Goal: Transaction & Acquisition: Purchase product/service

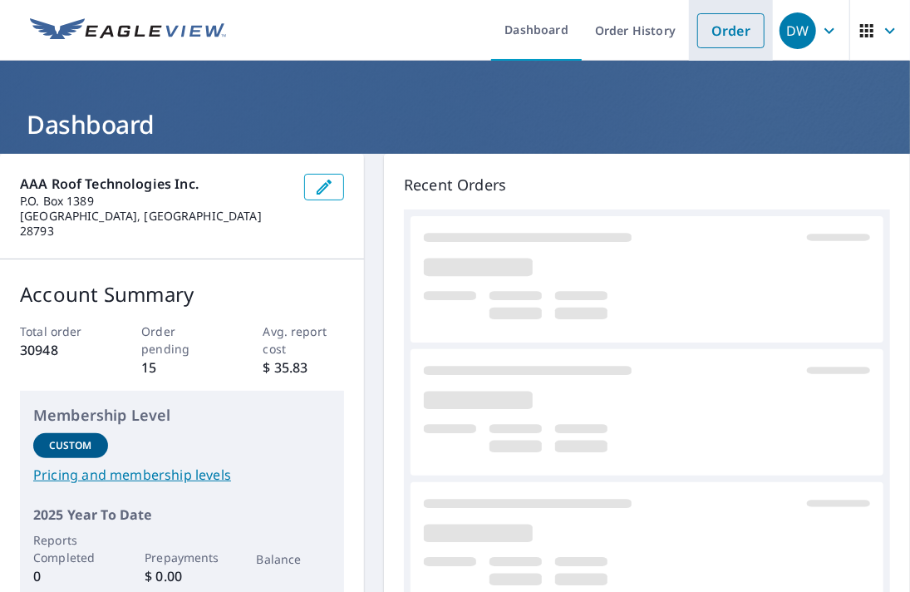
click at [709, 22] on link "Order" at bounding box center [730, 30] width 67 height 35
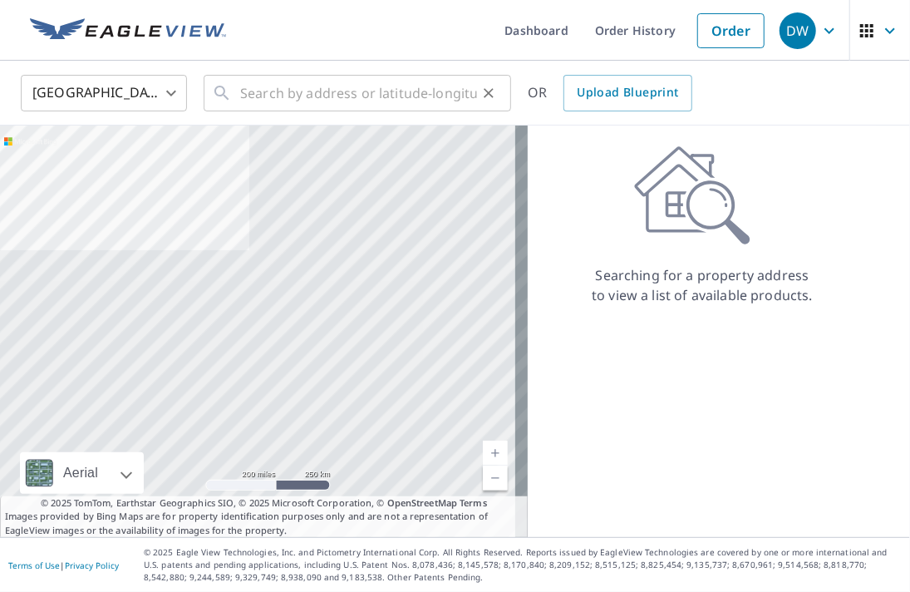
click at [237, 91] on div "​" at bounding box center [358, 93] width 308 height 37
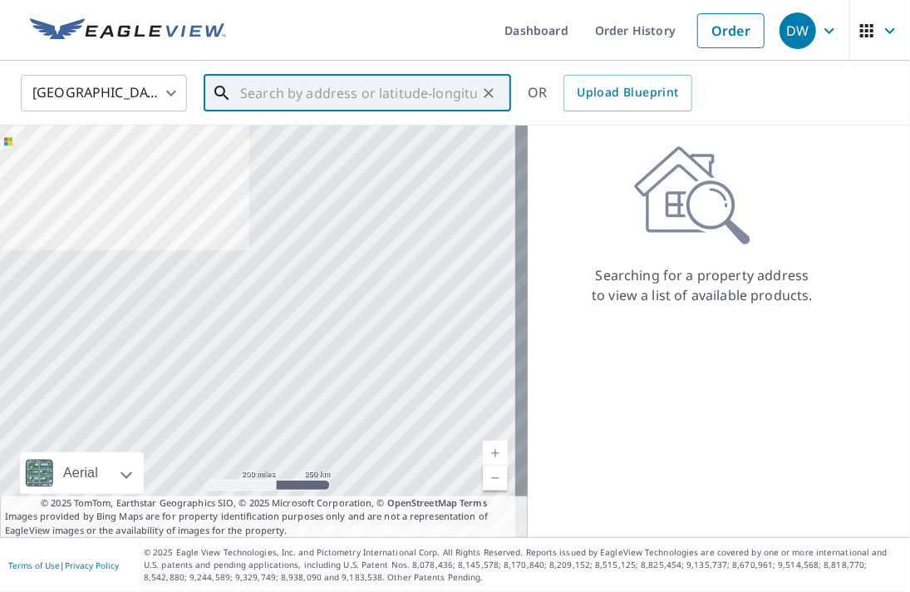
paste input "[STREET_ADDRESS]"
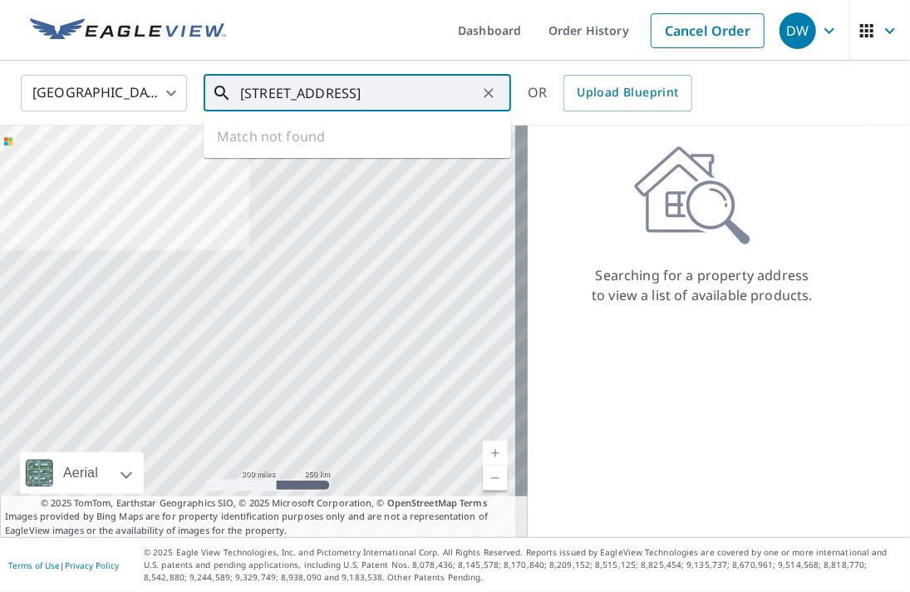
scroll to position [0, 40]
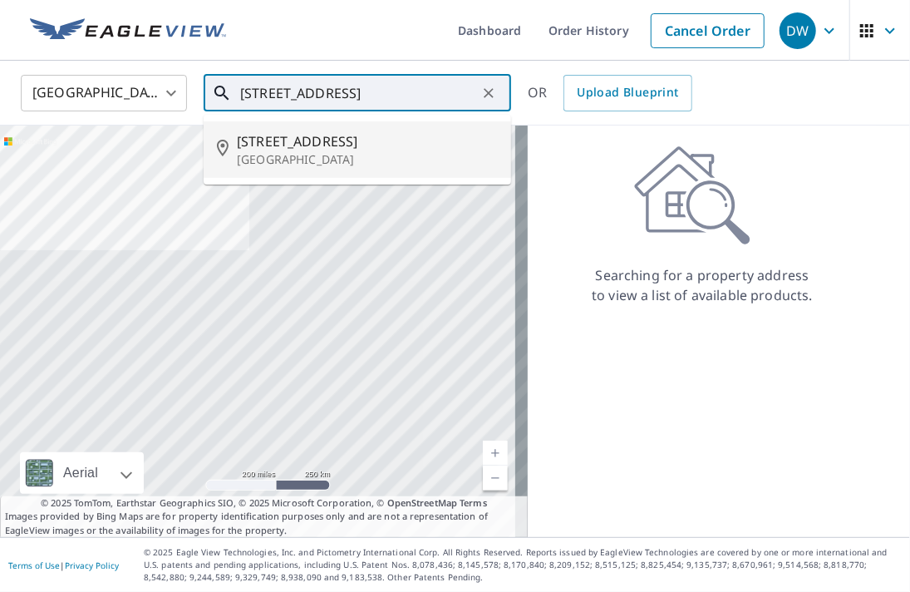
click at [269, 135] on span "[STREET_ADDRESS]" at bounding box center [367, 141] width 261 height 20
type input "[STREET_ADDRESS]"
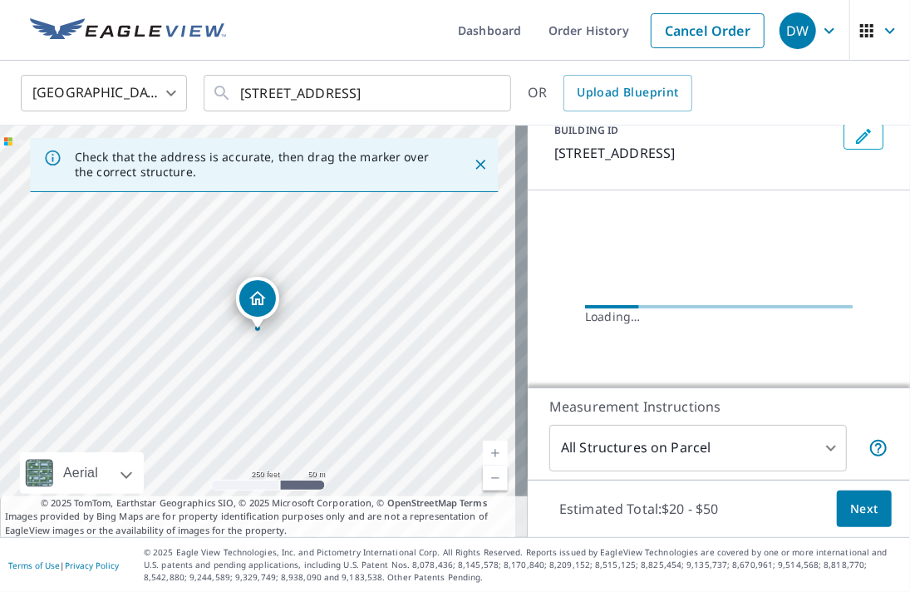
scroll to position [150, 0]
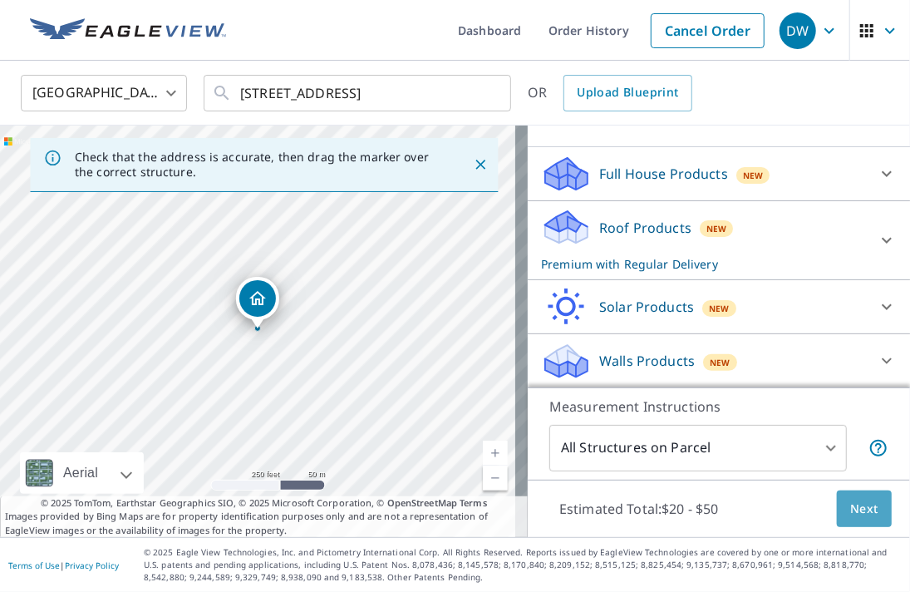
click at [859, 515] on span "Next" at bounding box center [864, 509] width 28 height 21
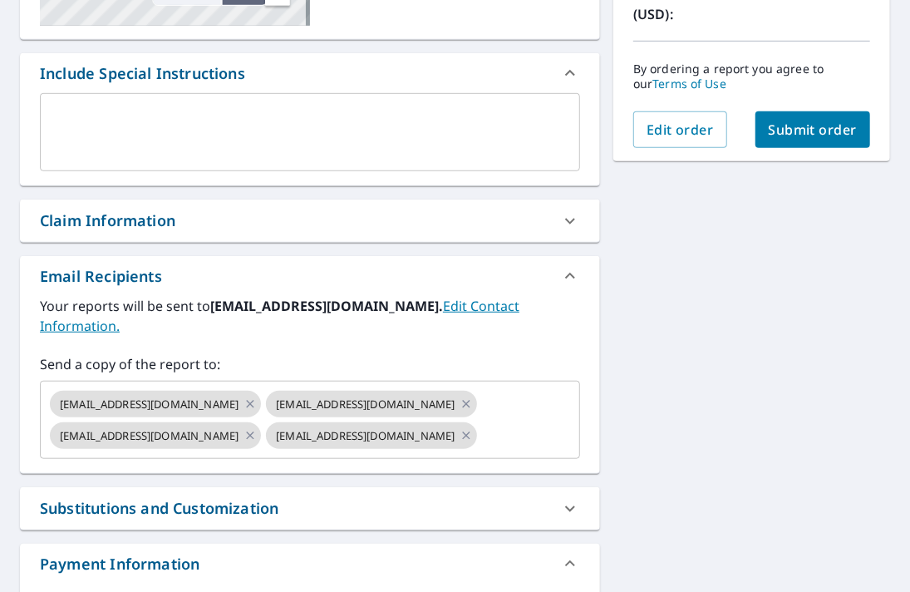
scroll to position [415, 0]
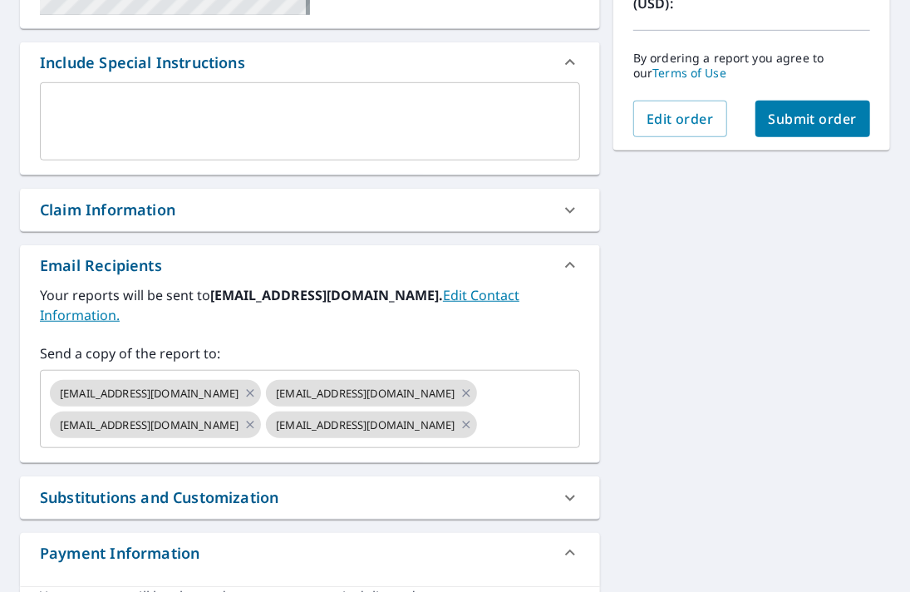
click at [560, 209] on icon at bounding box center [570, 210] width 20 height 20
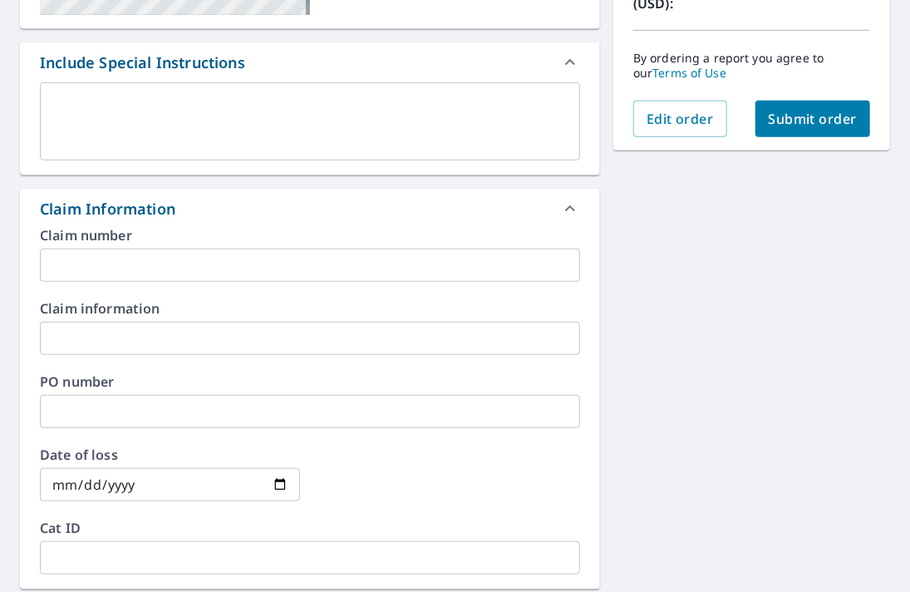
click at [145, 264] on input "text" at bounding box center [310, 265] width 540 height 33
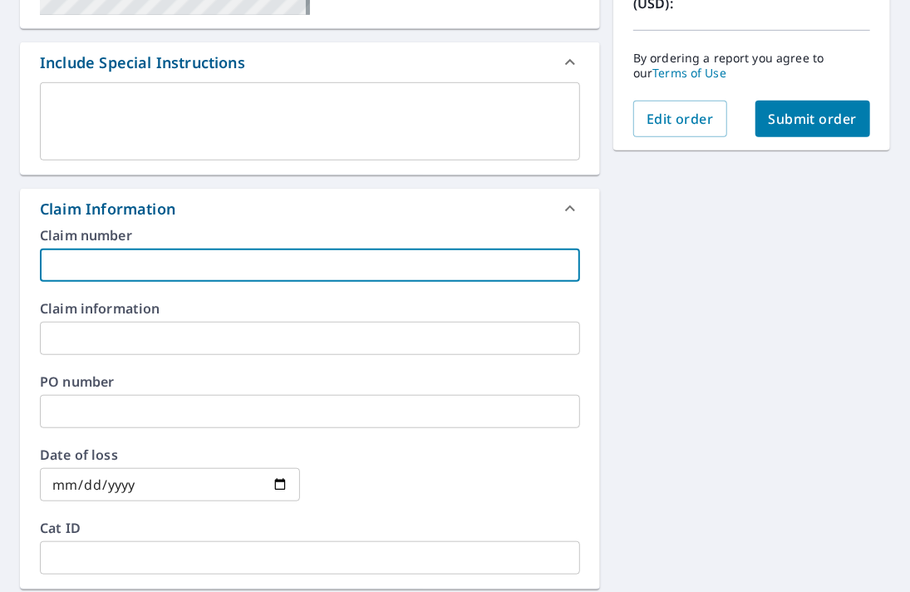
paste input "[PERSON_NAME] WoNum # 25-2205"
click at [119, 264] on input "[PERSON_NAME] WoNum # 25-2205" at bounding box center [310, 265] width 540 height 33
click at [48, 263] on input "[PERSON_NAME] Appraisal # 25-2205" at bounding box center [310, 265] width 540 height 33
click at [293, 271] on input "[PERSON_NAME] Appraisal # 25-2205" at bounding box center [310, 265] width 540 height 33
type input "[PERSON_NAME] Appraisal # 25-2205"
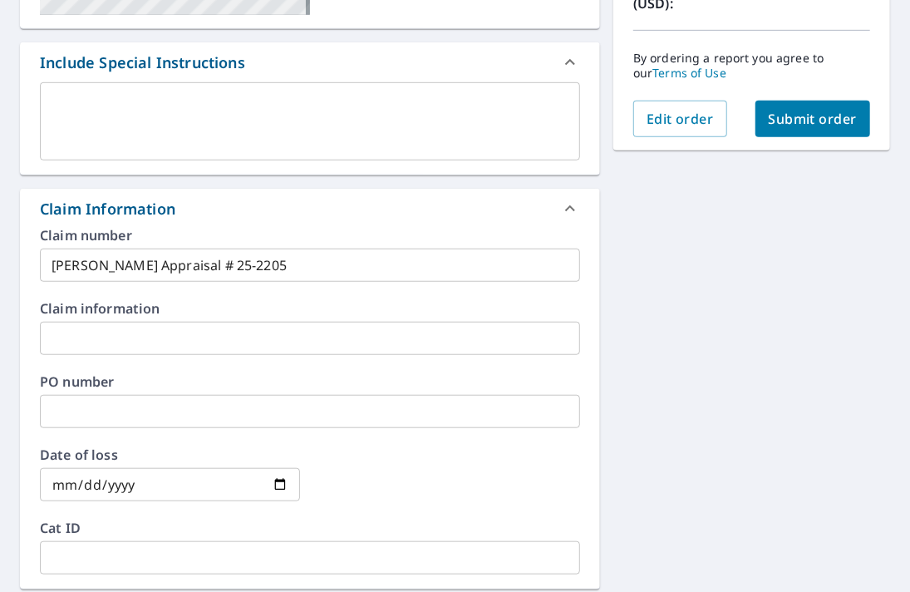
click at [139, 106] on textarea at bounding box center [310, 121] width 517 height 47
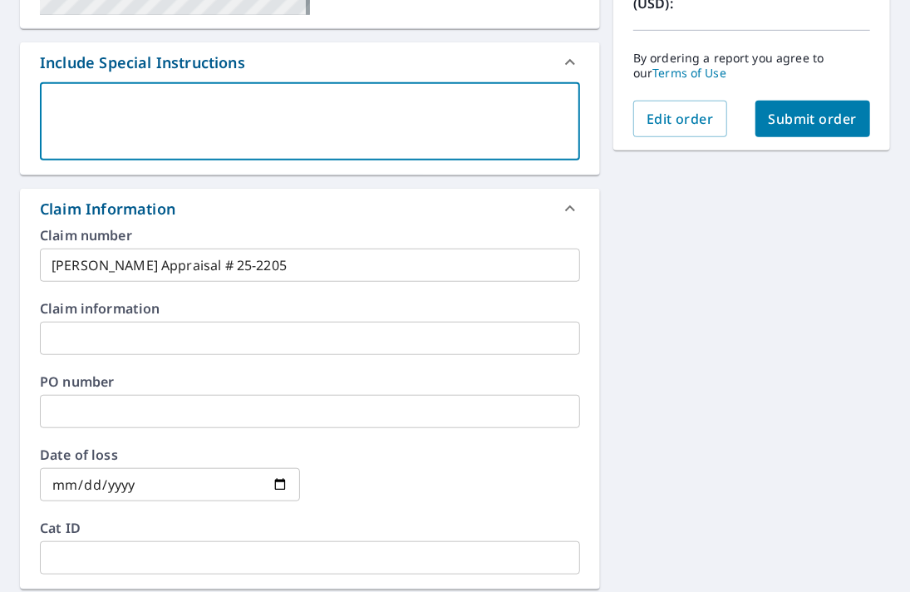
paste textarea "We need, XML, ESX, and an Extra Page that is blank for field notes 25-2205 [PER…"
type textarea "We need, XML, ESX, and an Extra Page that is blank for field notes 25-2205 [PER…"
type textarea "x"
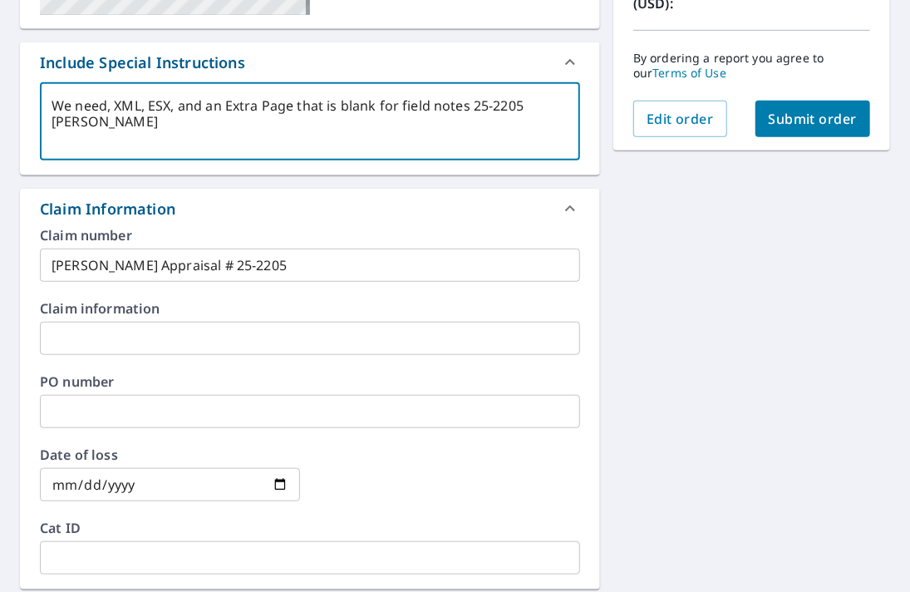
click at [108, 105] on textarea "We need, XML, ESX, and an Extra Page that is blank for field notes 25-2205 [PER…" at bounding box center [310, 121] width 517 height 47
type textarea "We need , XML, ESX, and an Extra Page that is blank for field notes 25-2205 [PE…"
type textarea "x"
type textarea "We need t, XML, ESX, and an Extra Page that is blank for field notes 25-2205 [P…"
type textarea "x"
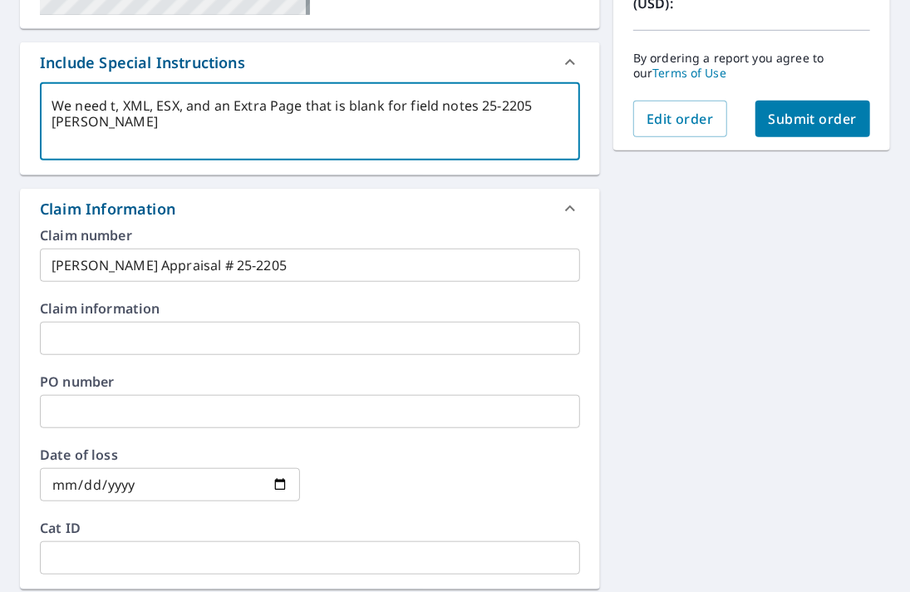
type textarea "We need th, XML, ESX, and an Extra Page that is blank for field notes 25-2205 […"
type textarea "x"
type textarea "We need the, XML, ESX, and an Extra Page that is blank for field notes 25-2205 …"
type textarea "x"
type textarea "We need the , XML, ESX, and an Extra Page that is blank for field notes 25-2205…"
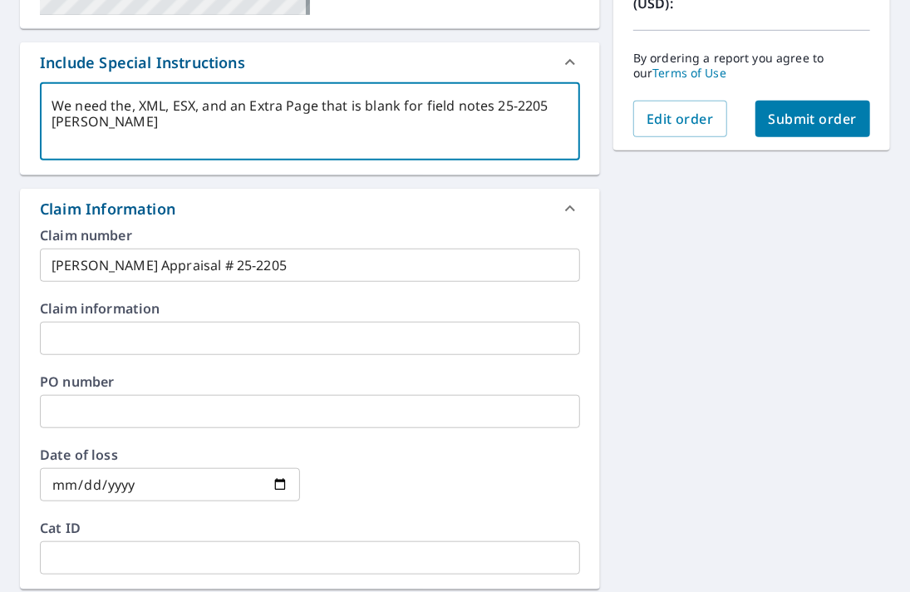
type textarea "x"
type textarea "We need the d, XML, ESX, and an Extra Page that is blank for field notes 25-220…"
type textarea "x"
type textarea "We need the di, XML, ESX, and an Extra Page that is blank for field notes 25-22…"
type textarea "x"
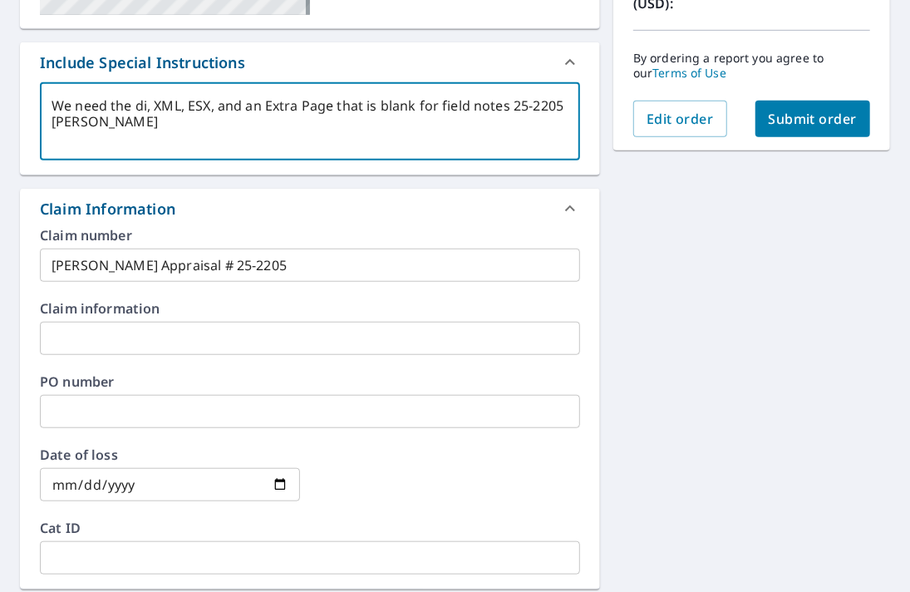
type textarea "We need the dia, XML, ESX, and an Extra Page that is blank for field notes 25-2…"
type textarea "x"
type textarea "We need the diag, XML, ESX, and an Extra Page that is blank for field notes 25-…"
type textarea "x"
type textarea "We need the diagr, XML, ESX, and an Extra Page that is blank for field notes 25…"
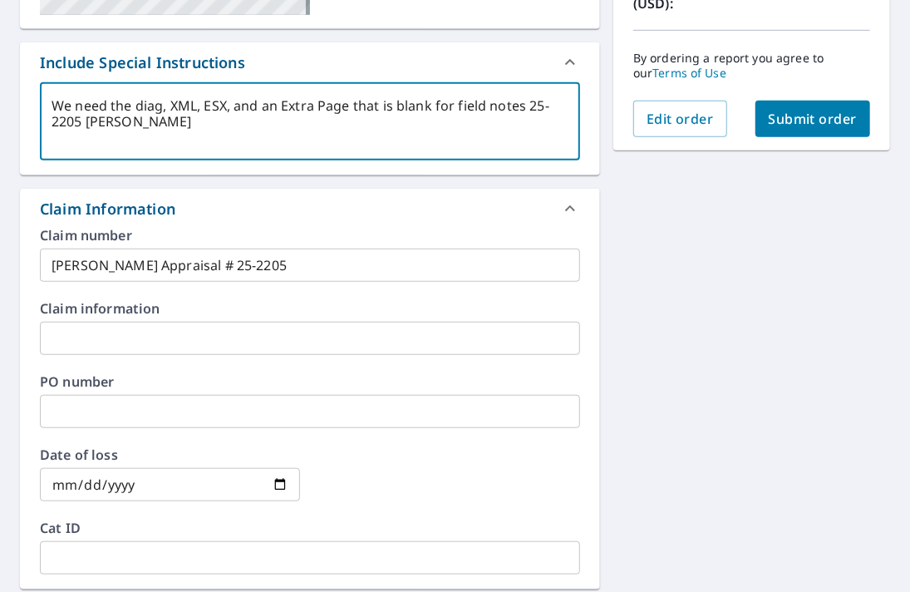
type textarea "x"
type textarea "We need the diagra, XML, ESX, and an Extra Page that is blank for field notes 2…"
type textarea "x"
type textarea "We need the diagram, XML, ESX, and an Extra Page that is blank for field notes …"
type textarea "x"
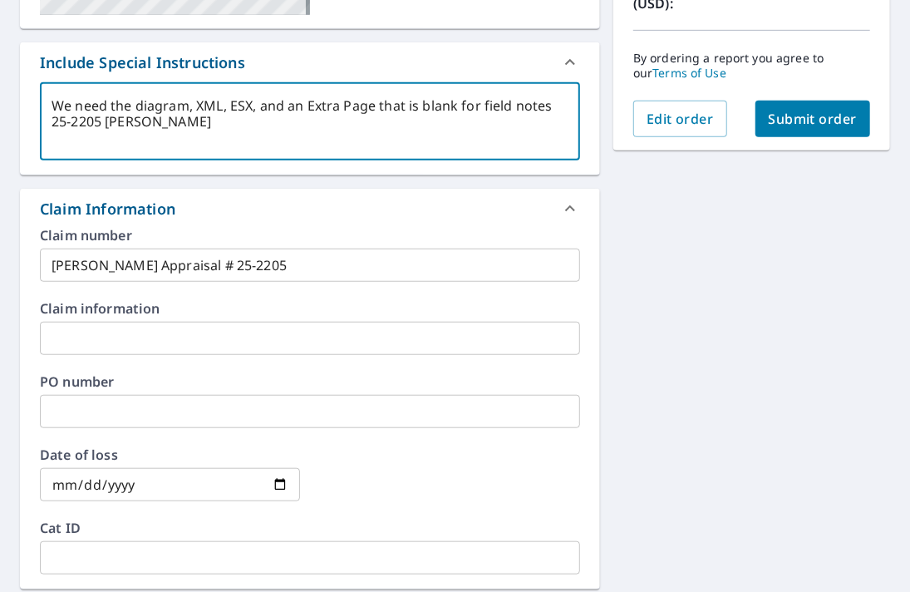
type textarea "We need the diagram , XML, ESX, and an Extra Page that is blank for field notes…"
type textarea "x"
type textarea "We need the diagram w, XML, ESX, and an Extra Page that is blank for field note…"
type textarea "x"
type textarea "We need the diagram wi, XML, ESX, and an Extra Page that is blank for field not…"
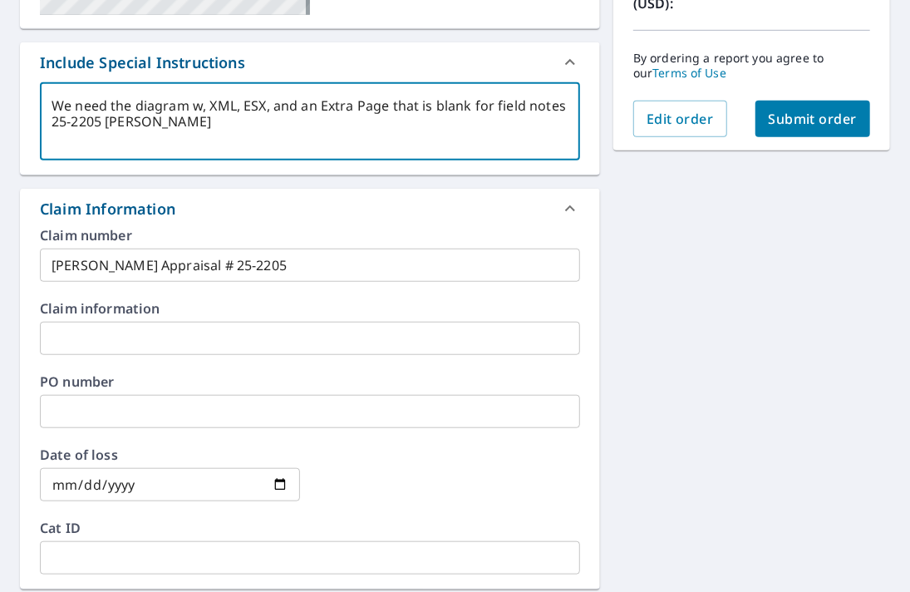
type textarea "x"
type textarea "We need the diagram wit, XML, ESX, and an Extra Page that is blank for field no…"
type textarea "x"
type textarea "We need the diagram with, XML, ESX, and an Extra Page that is blank for field n…"
type textarea "x"
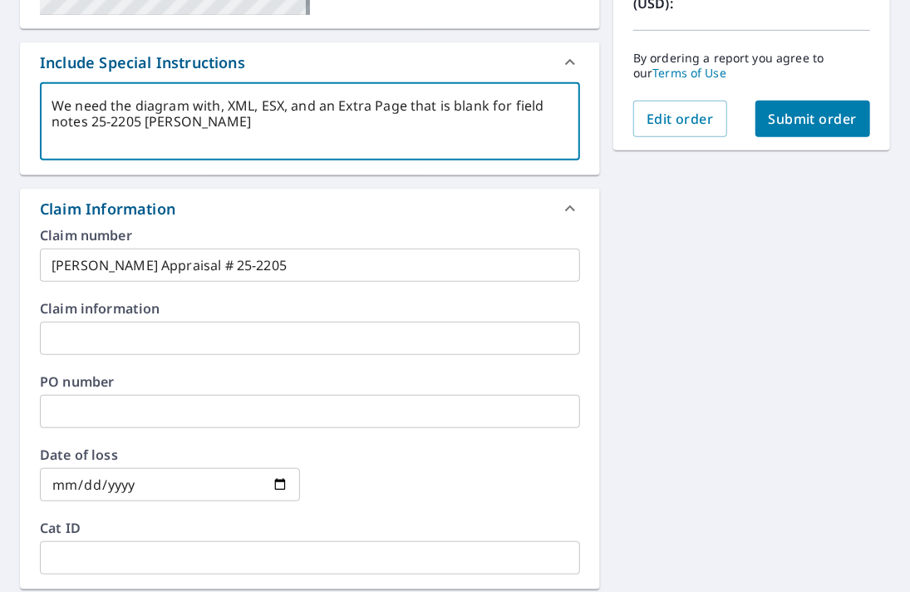
type textarea "We need the diagram with , XML, ESX, and an Extra Page that is blank for field …"
type textarea "x"
drag, startPoint x: 323, startPoint y: 104, endPoint x: 87, endPoint y: 125, distance: 237.0
click at [87, 125] on textarea "We need the diagram with , XML, ESX, and an Extra Page that is blank for field …" at bounding box center [310, 121] width 517 height 47
type textarea "We need the diagram with , XML, ESX, and 25-2205 [PERSON_NAME]"
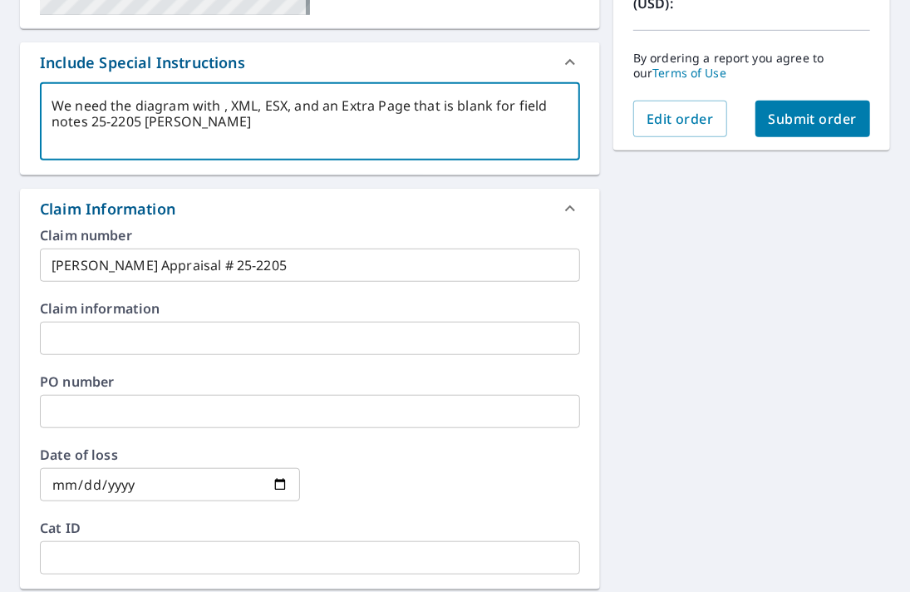
type textarea "x"
paste textarea "an Extra Page that is blank for field notes"
type textarea "We need the diagram with an Extra Page that is blank for field notes, XML, ESX,…"
type textarea "x"
drag, startPoint x: 483, startPoint y: 105, endPoint x: 495, endPoint y: 106, distance: 11.8
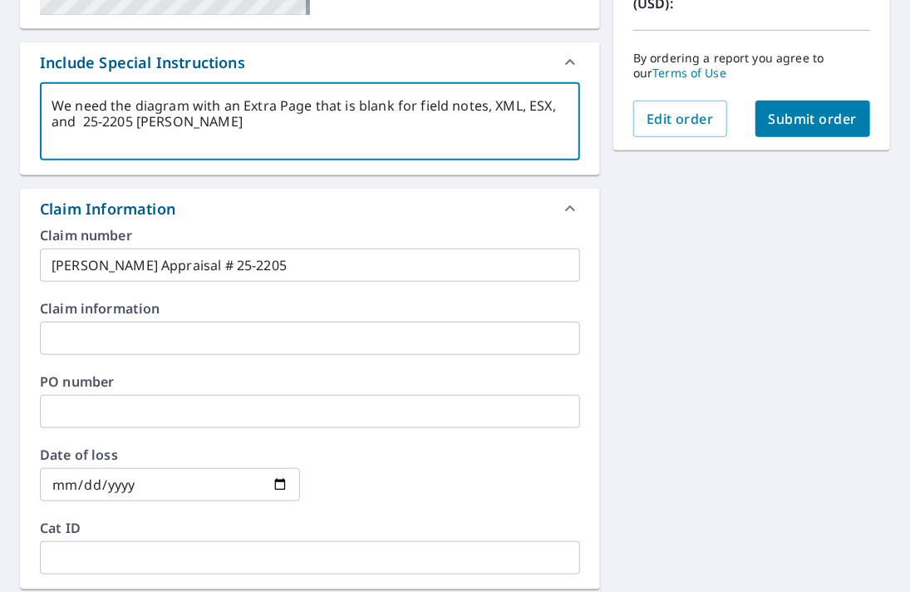
click at [495, 106] on textarea "We need the diagram with an Extra Page that is blank for field notes, XML, ESX,…" at bounding box center [310, 121] width 517 height 47
type textarea "We need the diagram with an Extra Page that is blank for field notes XML, ESX, …"
type textarea "x"
type textarea "We need the diagram with an Extra Page that is blank for field notes &XML, ESX,…"
type textarea "x"
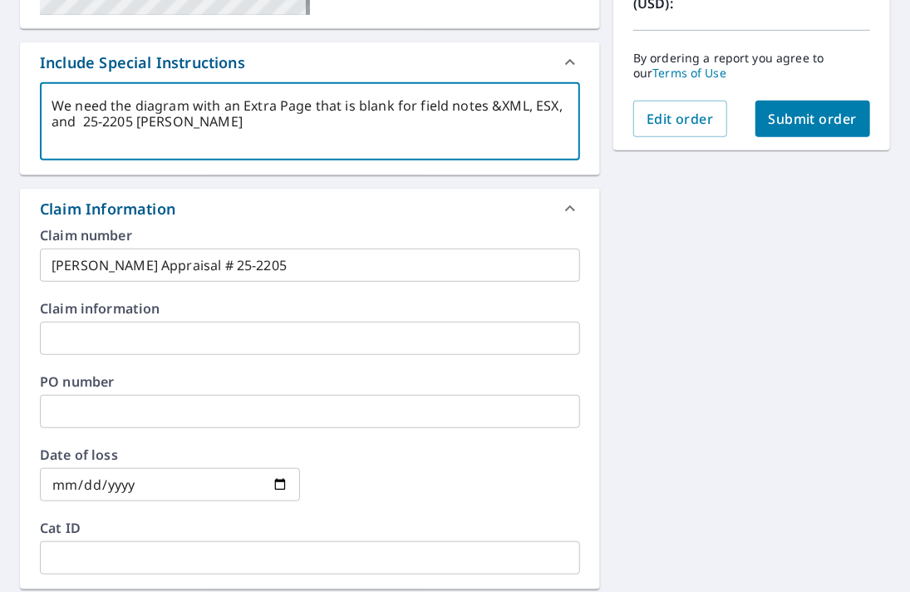
type textarea "We need the diagram with an Extra Page that is blank for field notes & XML, ESX…"
type textarea "x"
type textarea "We need the diagram with an Extra Page that is blank for field notes & aXML, ES…"
type textarea "x"
type textarea "We need the diagram with an Extra Page that is blank for field notes & anXML, E…"
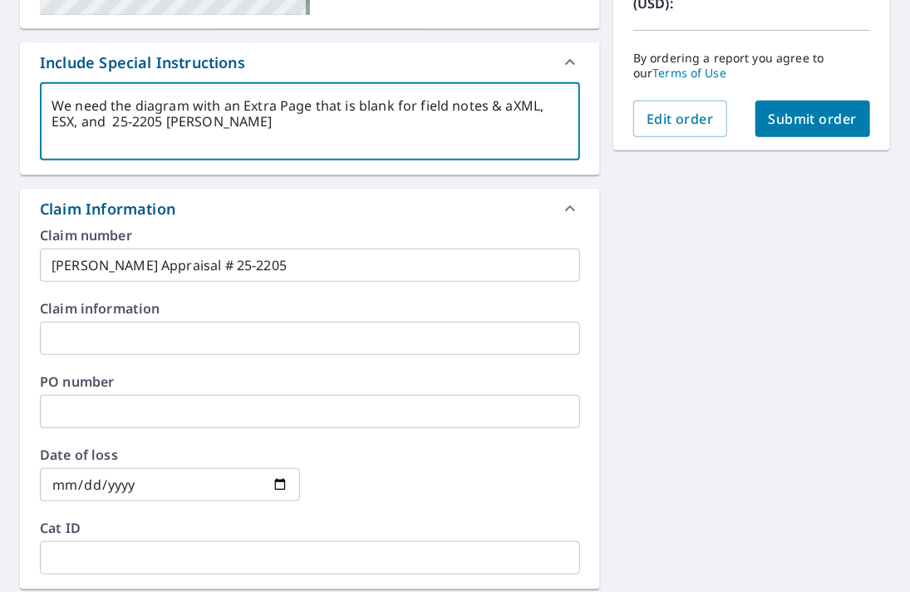
type textarea "x"
type textarea "We need the diagram with an Extra Page that is blank for field notes & an XML, …"
type textarea "x"
click at [545, 108] on textarea "We need the diagram with an Extra Page that is blank for field notes & an XML, …" at bounding box center [310, 121] width 517 height 47
type textarea "We need the diagram with an Extra Page that is blank for field notes & an XML.,…"
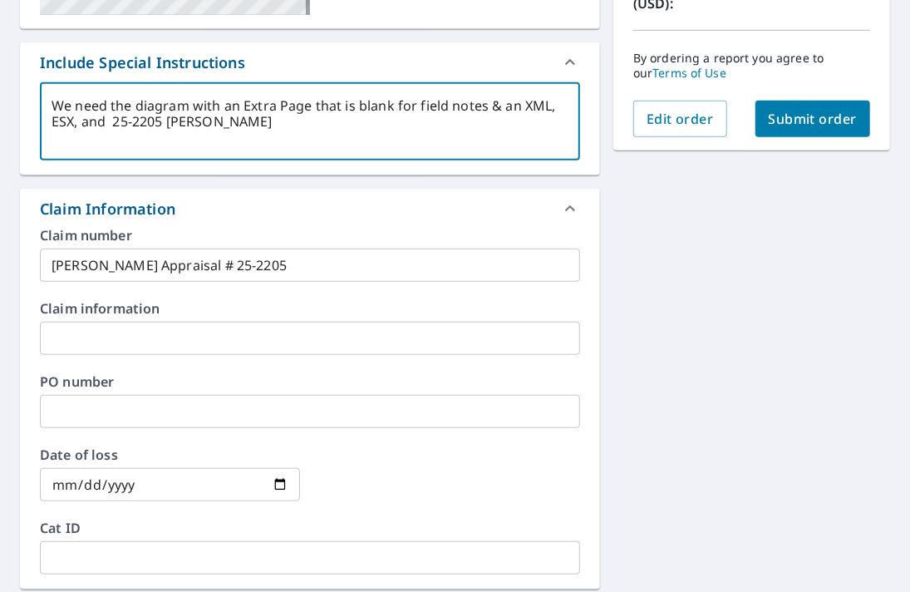
type textarea "x"
type textarea "We need the diagram with an Extra Page that is blank for field notes & an XML. …"
type textarea "x"
type textarea "We need the diagram with an Extra Page that is blank for field notes & an XML.E…"
type textarea "x"
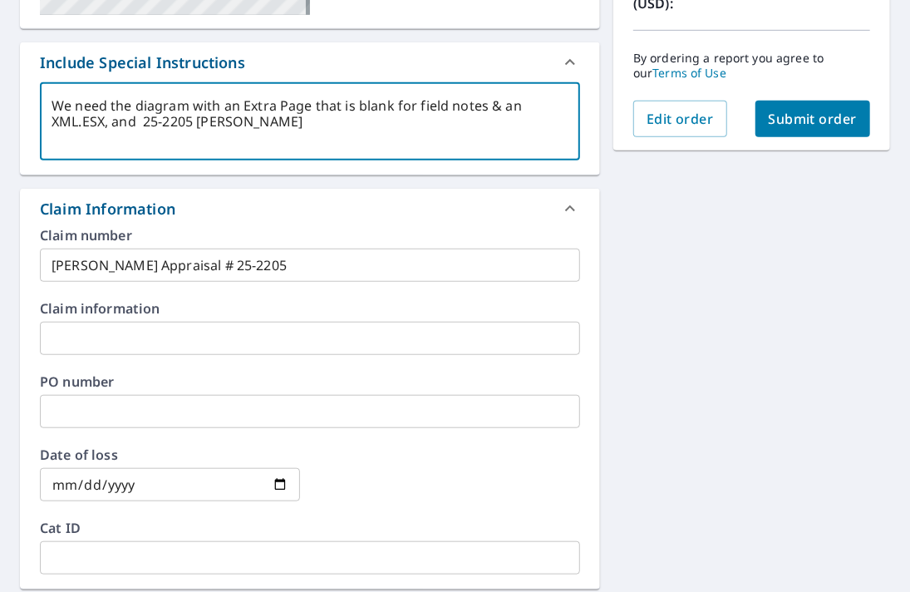
type textarea "We need the diagram with an Extra Page that is blank for field notes & an [DOMA…"
type textarea "x"
type textarea "We need the diagram with an Extra Page that is blank for field notes & an XML.X…"
type textarea "x"
type textarea "We need the diagram with an Extra Page that is blank for field notes & an XML.,…"
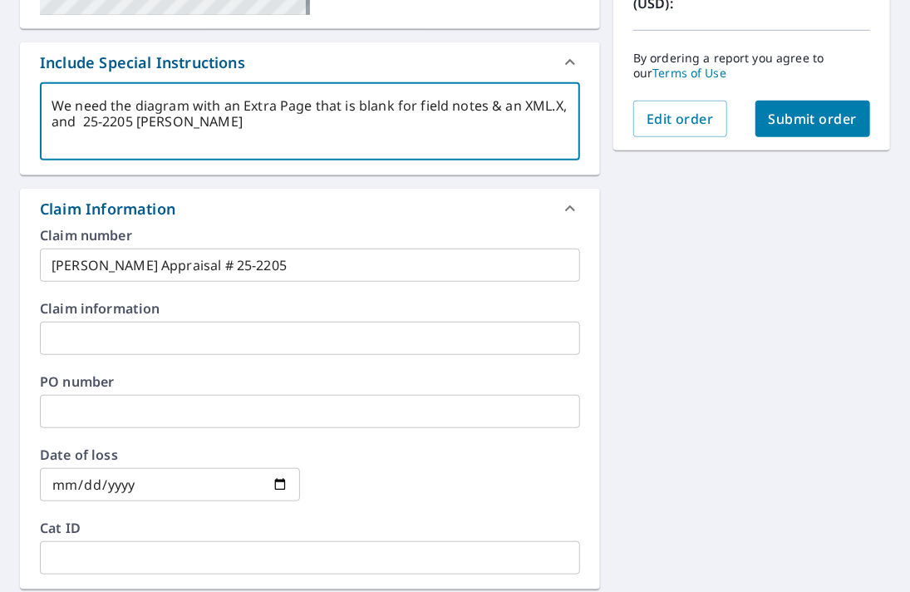
type textarea "x"
type textarea "We need the diagram with an Extra Page that is blank for field notes & an XML. …"
type textarea "x"
type textarea "We need the diagram with an Extra Page that is blank for field notes & an XML.a…"
type textarea "x"
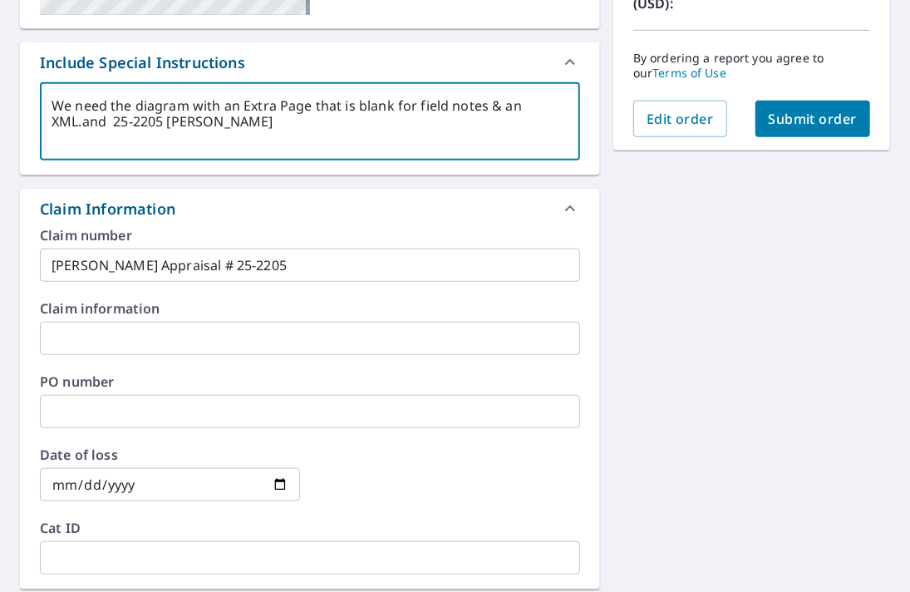
type textarea "We need the diagram with an Extra Page that is blank for field notes & an XML.n…"
type textarea "x"
type textarea "We need the diagram with an Extra Page that is blank for field notes & an XML.d…"
type textarea "x"
type textarea "We need the diagram with an Extra Page that is blank for field notes & an XML. …"
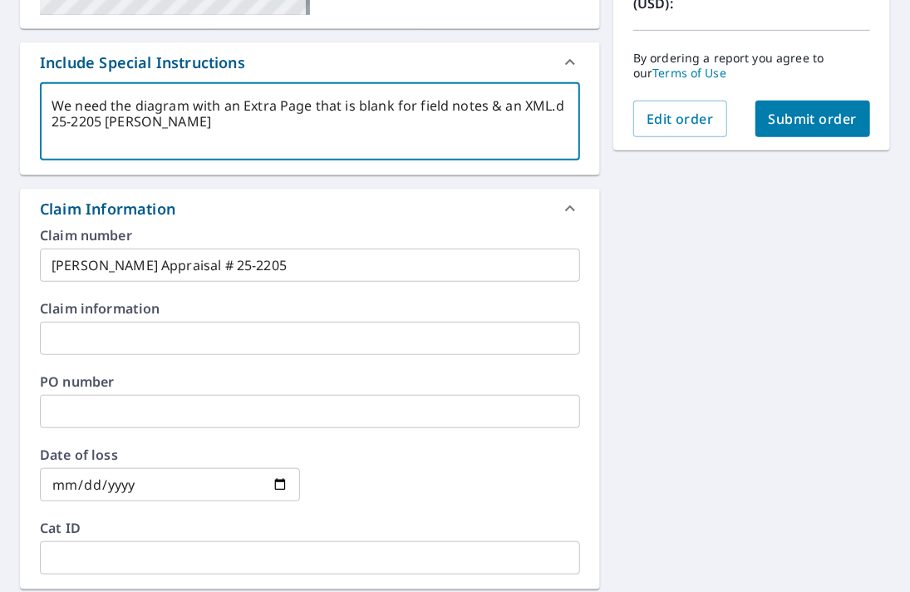
type textarea "x"
type textarea "We need the diagram with an Extra Page that is blank for field notes & an XML. …"
type textarea "x"
type textarea "We need the diagram with an Extra Page that is blank for field notes & an XML. …"
type textarea "x"
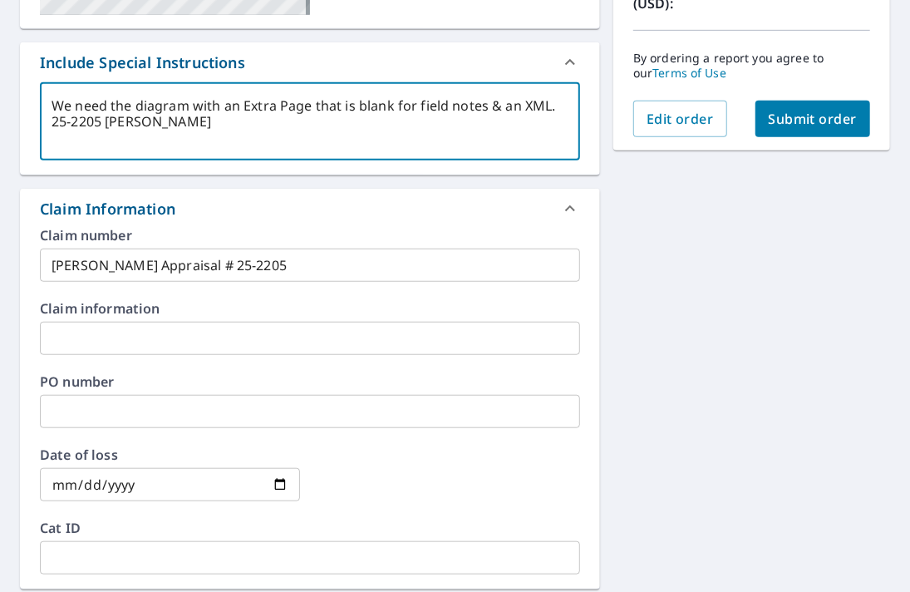
click at [185, 142] on textarea "We need the diagram with an Extra Page that is blank for field notes & an XML. …" at bounding box center [310, 121] width 517 height 47
type textarea "We need the diagram with an Extra Page that is blank for field notes & an XML. …"
click at [794, 119] on span "Submit order" at bounding box center [813, 119] width 89 height 18
type textarea "x"
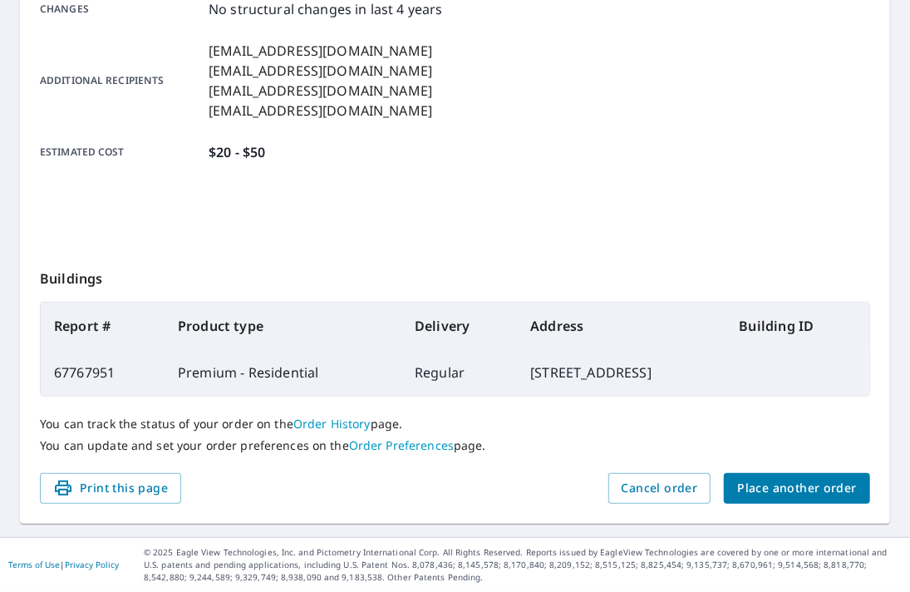
scroll to position [398, 0]
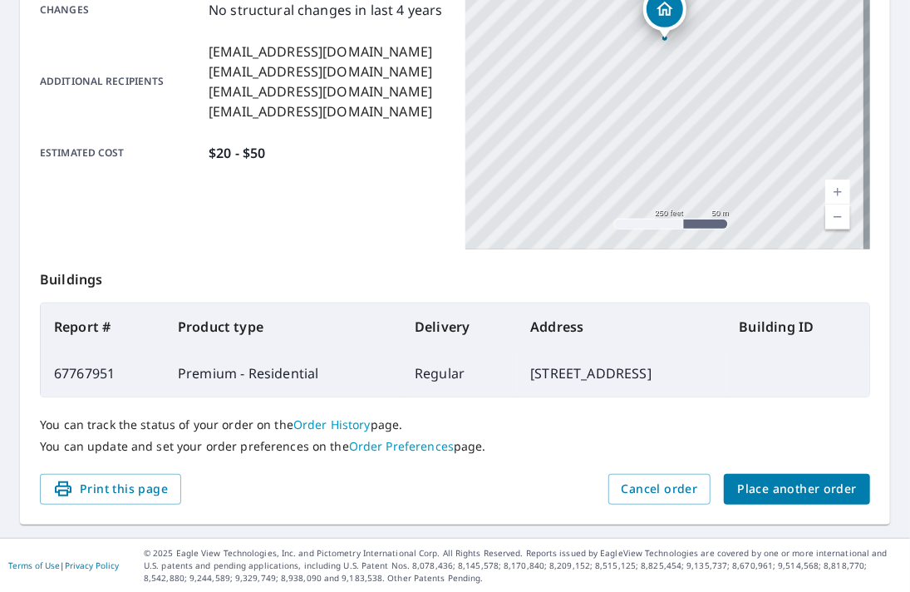
click at [71, 371] on td "67767951" at bounding box center [103, 373] width 124 height 47
copy td "67767951"
